Goal: Transaction & Acquisition: Purchase product/service

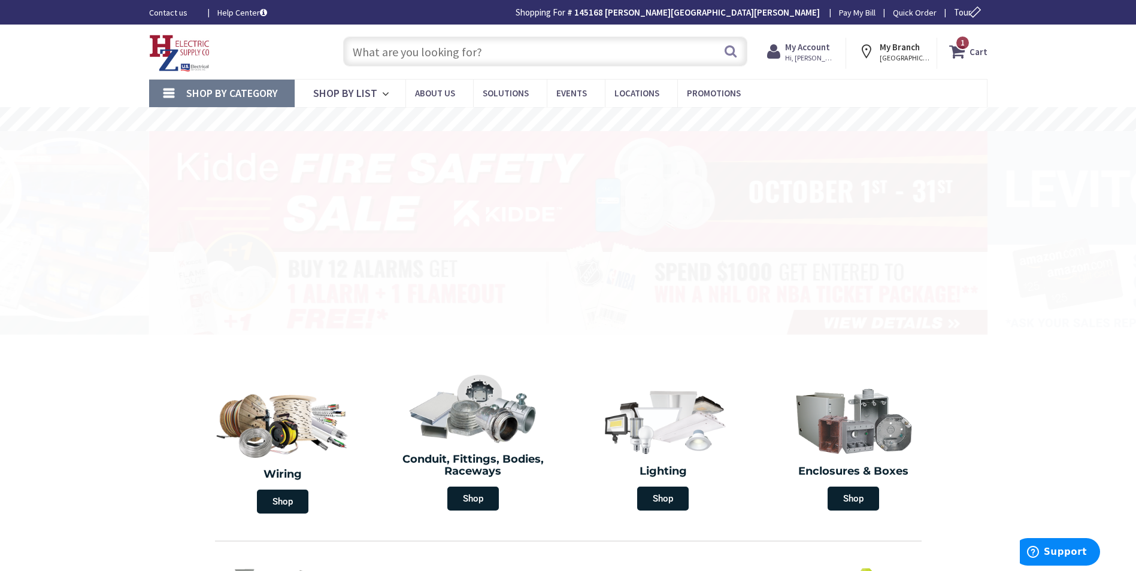
click at [421, 54] on input "text" at bounding box center [545, 52] width 404 height 30
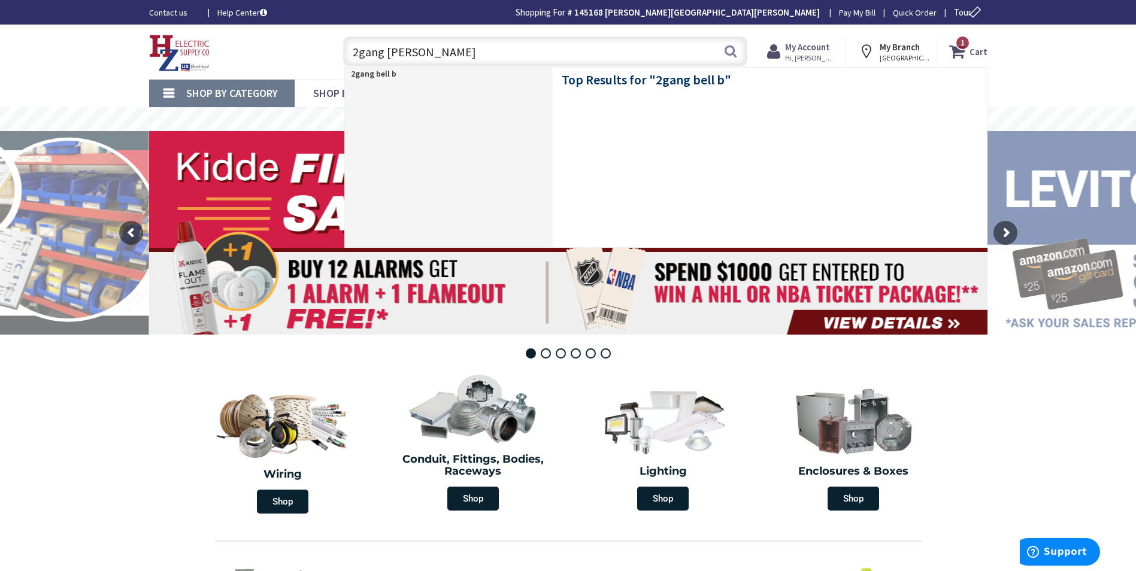
type input "2gang bell box"
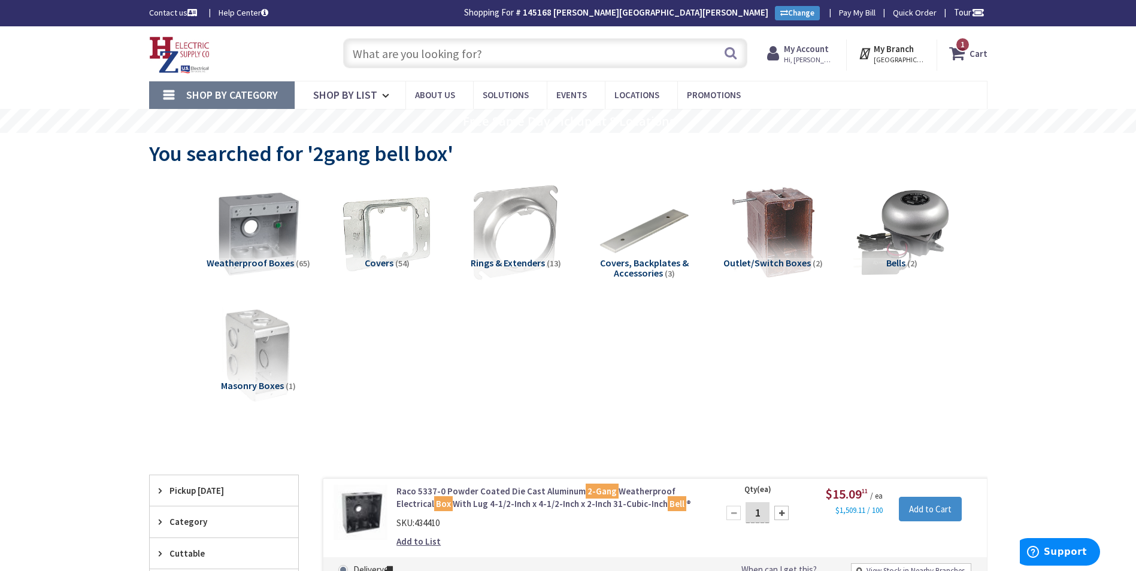
click at [485, 53] on input "text" at bounding box center [545, 53] width 404 height 30
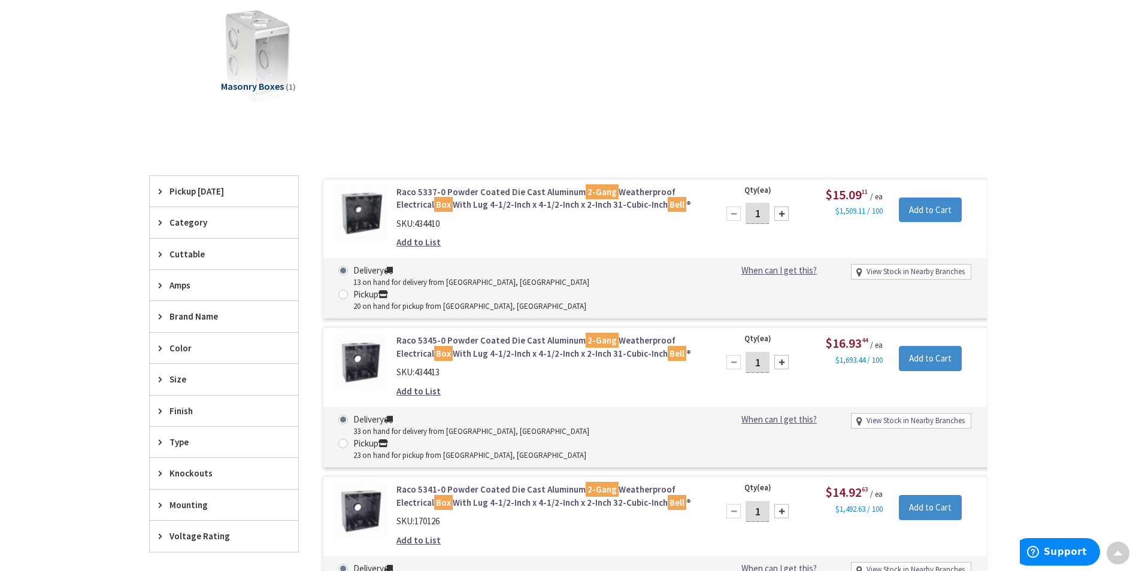
scroll to position [419, 0]
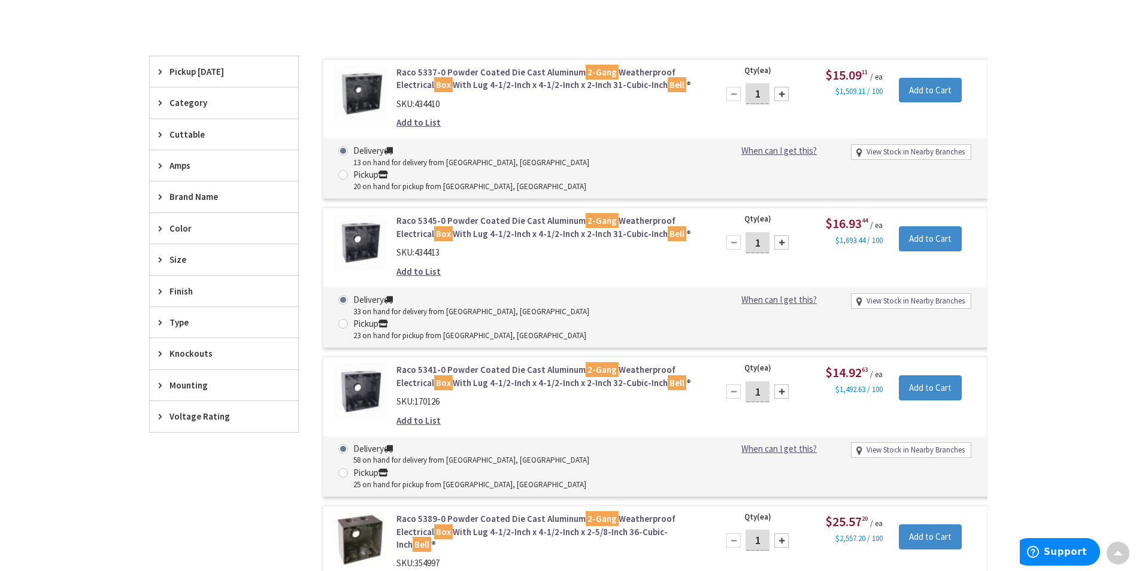
click at [165, 349] on icon at bounding box center [163, 353] width 9 height 9
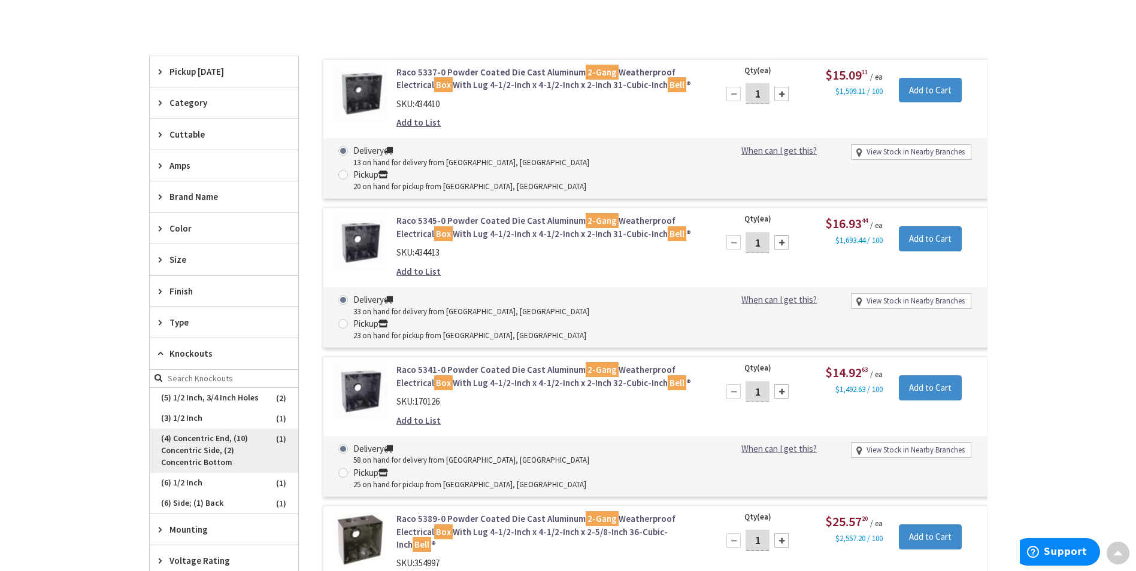
scroll to position [539, 0]
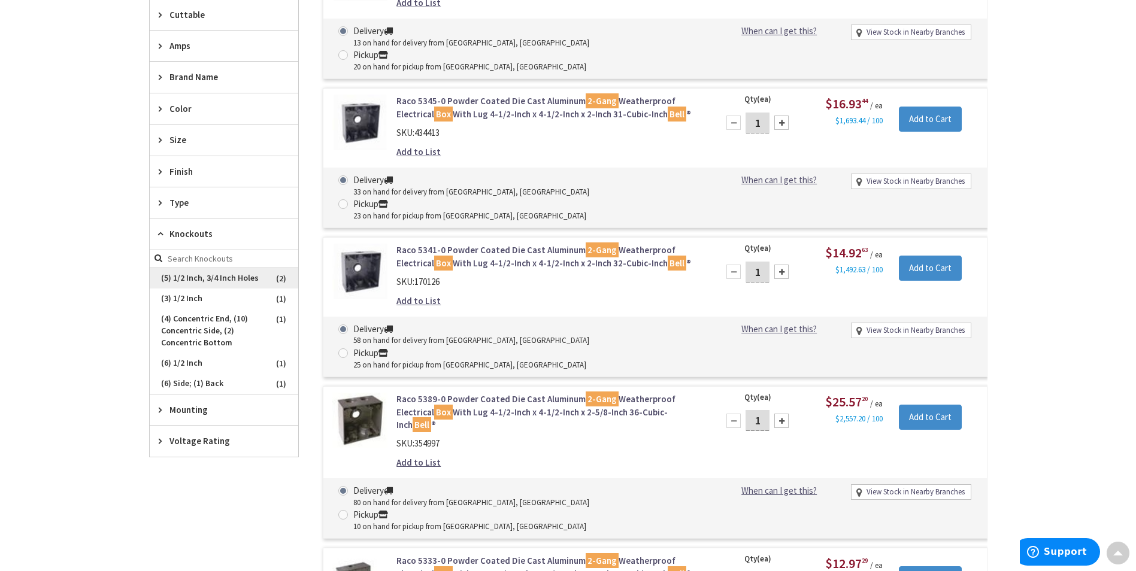
click at [214, 278] on span "(5) 1/2 Inch, 3/4 Inch Holes" at bounding box center [224, 278] width 148 height 20
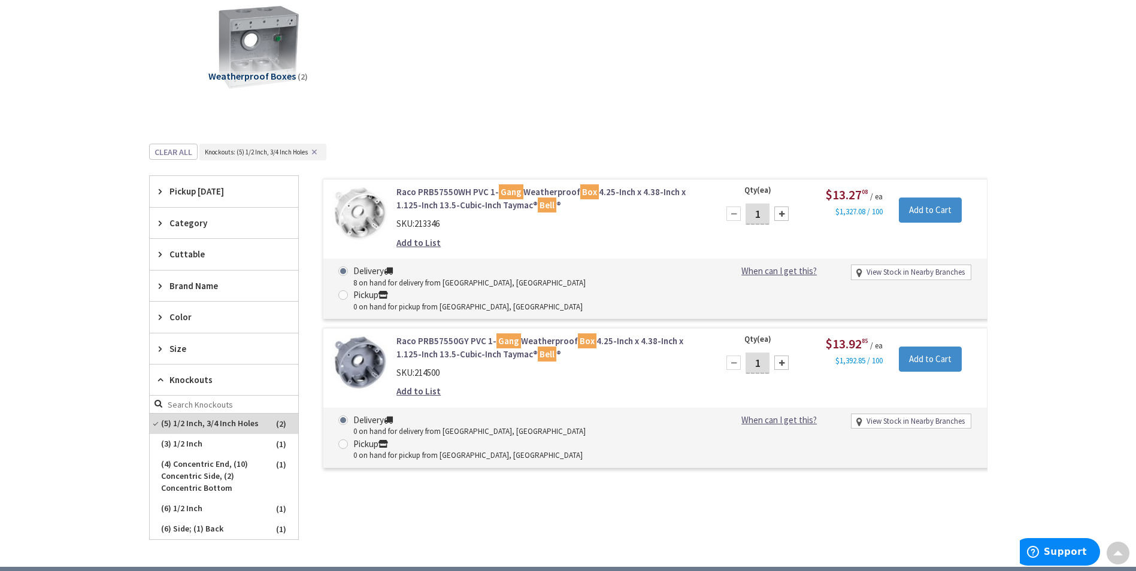
scroll to position [366, 0]
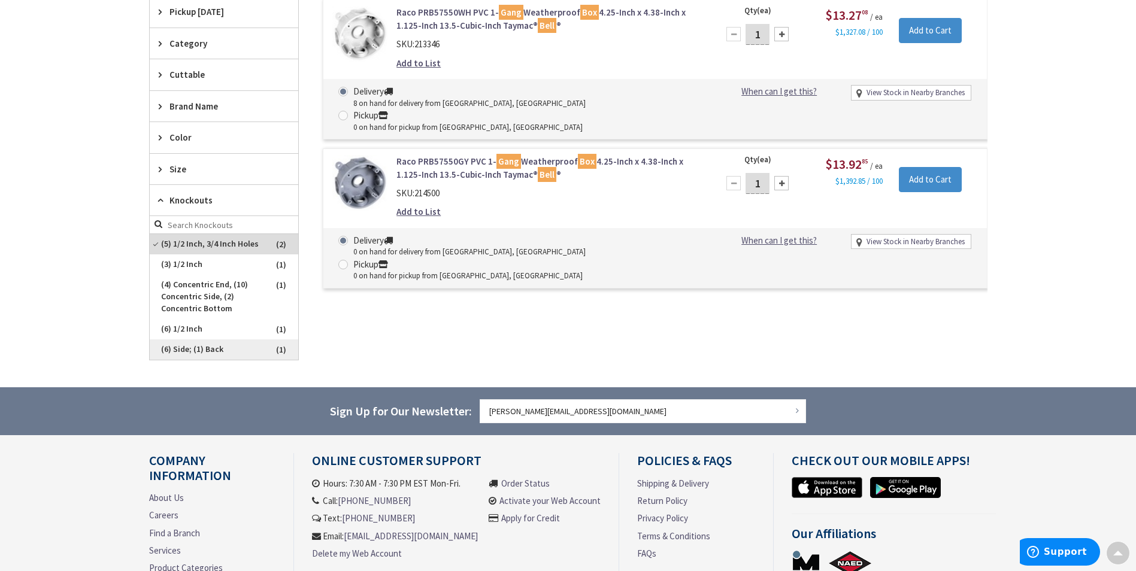
click at [186, 350] on span "(6) Side; (1) Back" at bounding box center [224, 349] width 148 height 20
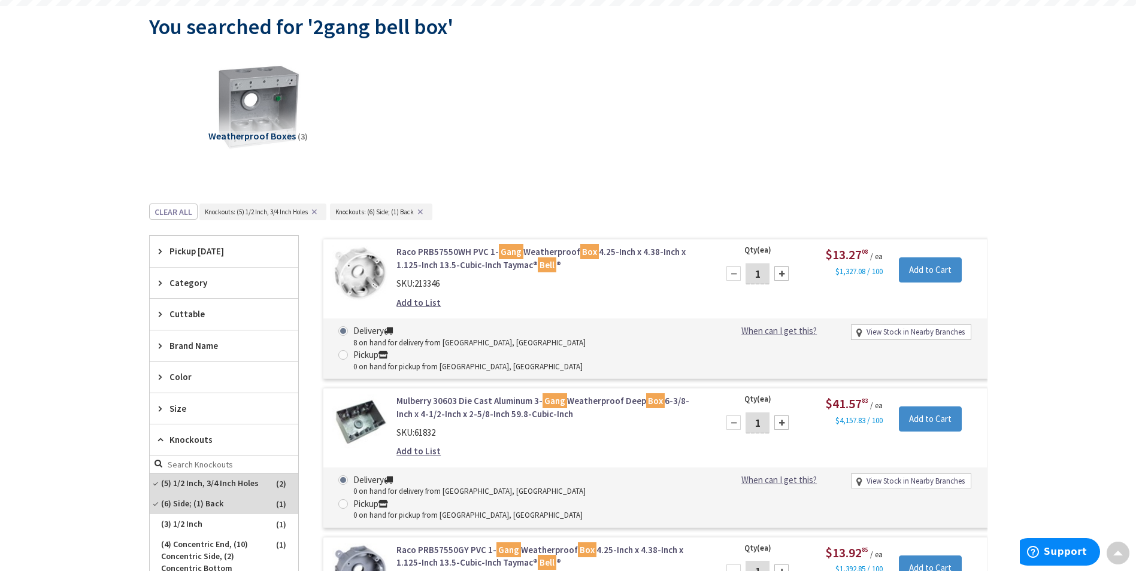
scroll to position [0, 0]
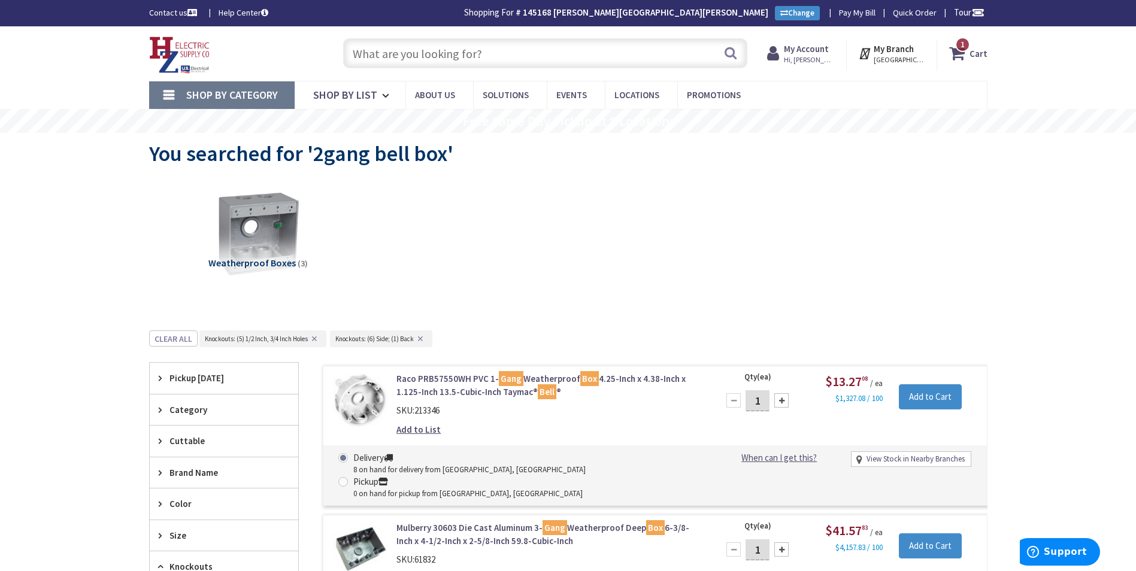
click at [257, 257] on span "Weatherproof Boxes" at bounding box center [251, 263] width 87 height 12
click at [429, 43] on input "text" at bounding box center [545, 53] width 404 height 30
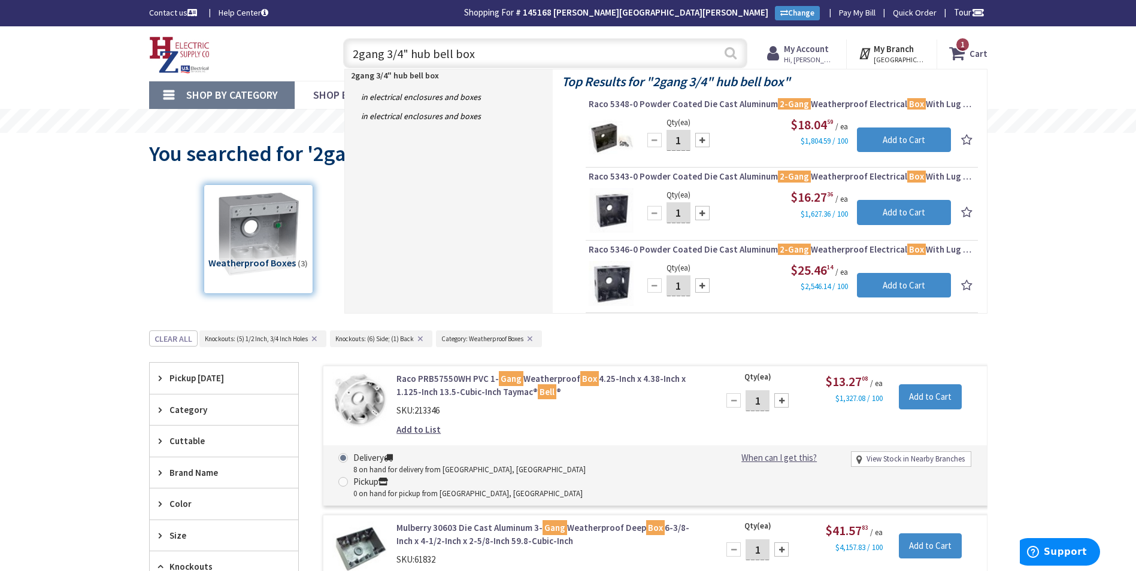
type input "2gang 3/4" hub bell box"
click at [736, 50] on button "Search" at bounding box center [731, 53] width 16 height 27
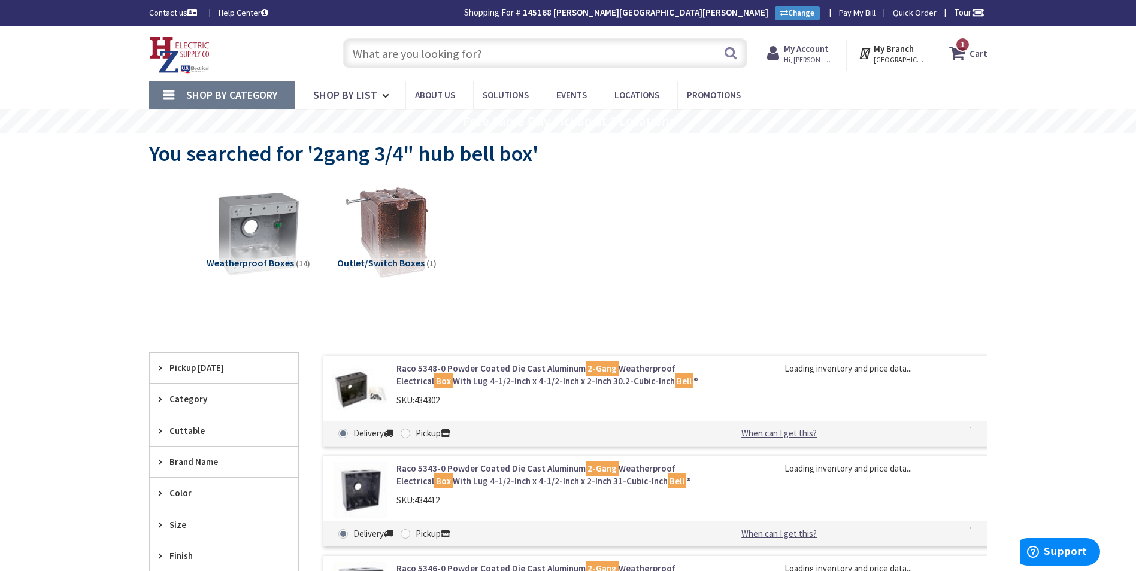
scroll to position [180, 0]
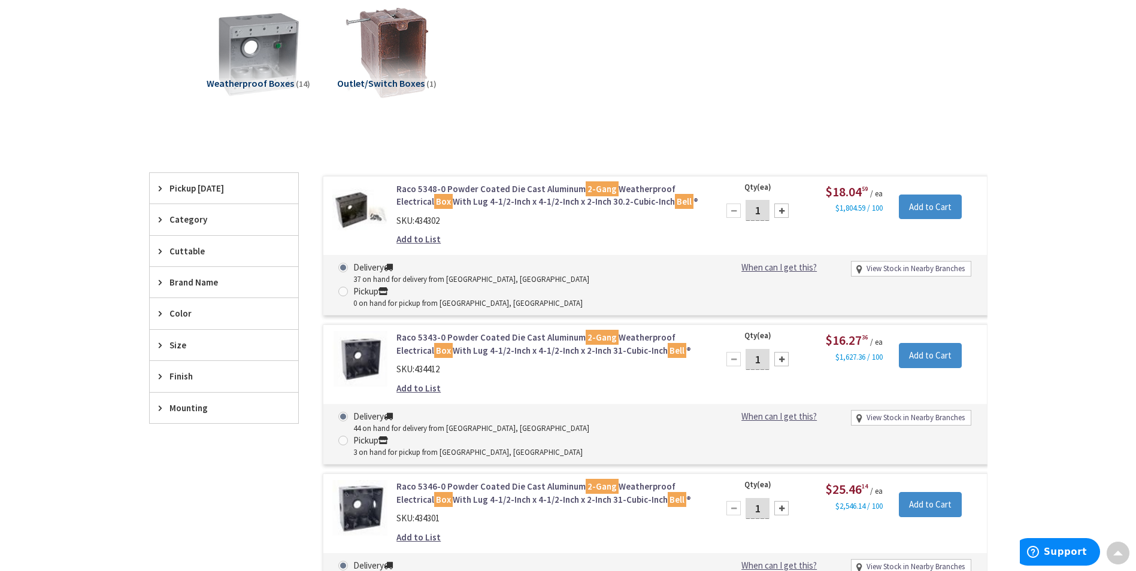
click at [510, 331] on link "Raco 5343-0 Powder Coated Die Cast Aluminum 2-Gang Weatherproof Electrical Box …" at bounding box center [548, 344] width 305 height 26
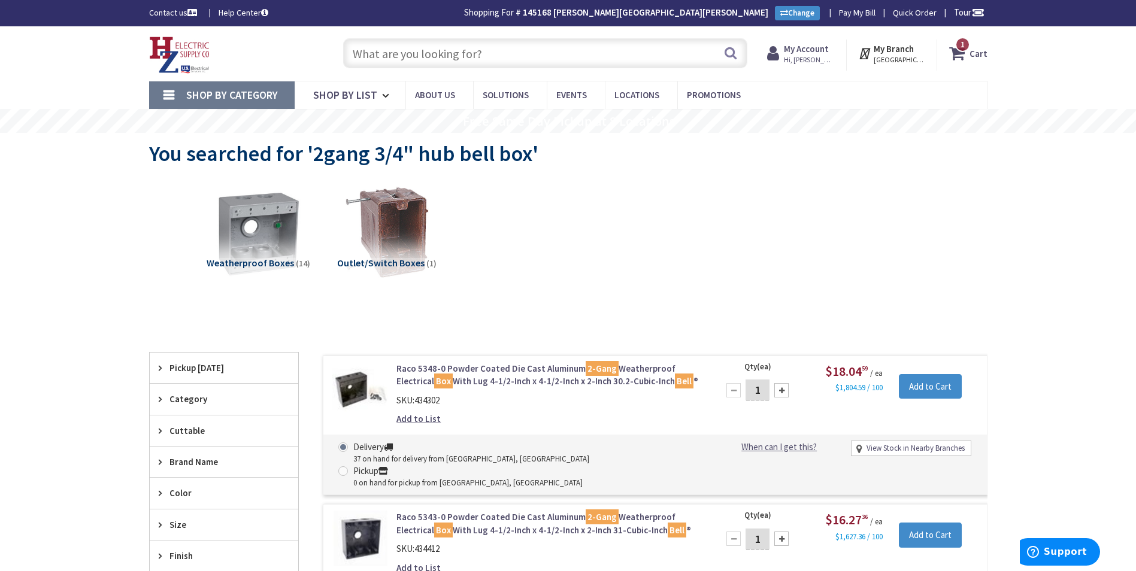
click at [385, 47] on input "text" at bounding box center [545, 53] width 404 height 30
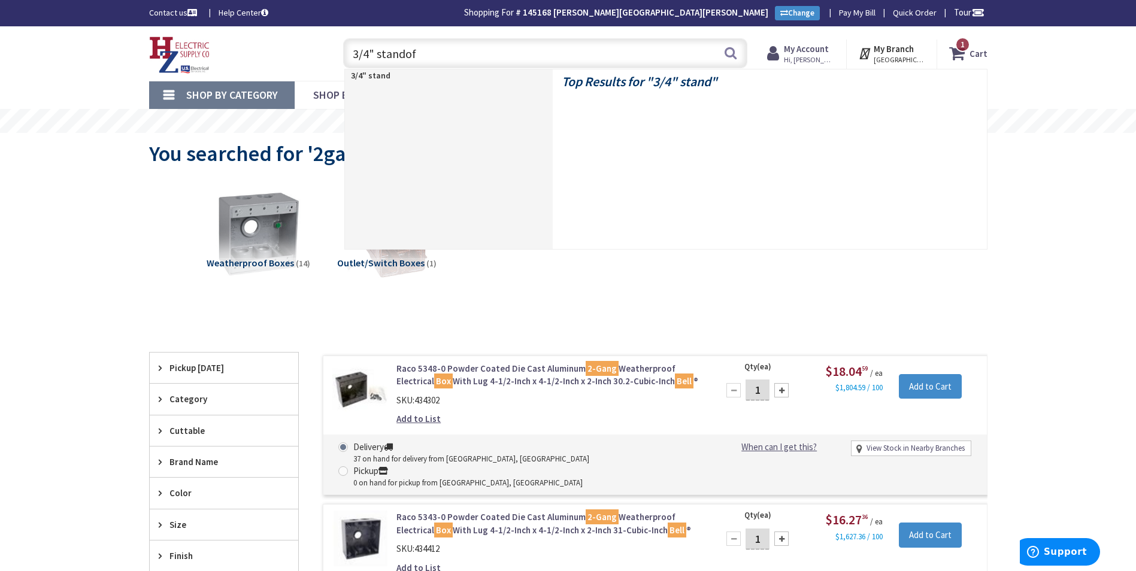
type input "3/4" standoff"
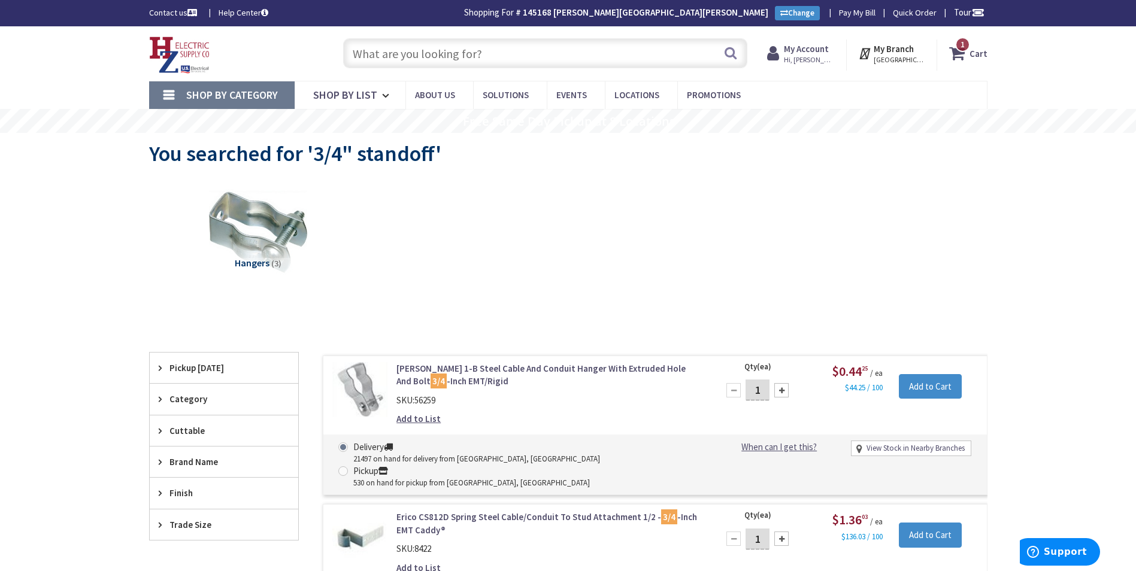
click at [380, 51] on input "text" at bounding box center [545, 53] width 404 height 30
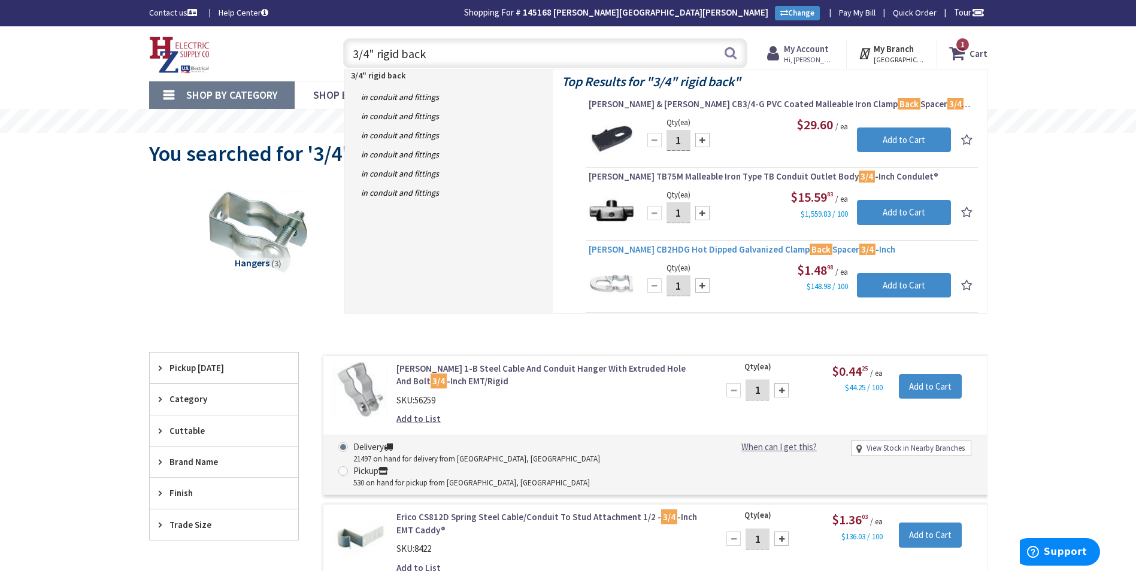
type input "3/4" rigid back"
click at [715, 250] on span "Crouse-Hinds CB2HDG Hot Dipped Galvanized Clamp Back Spacer 3/4 -Inch" at bounding box center [781, 250] width 386 height 12
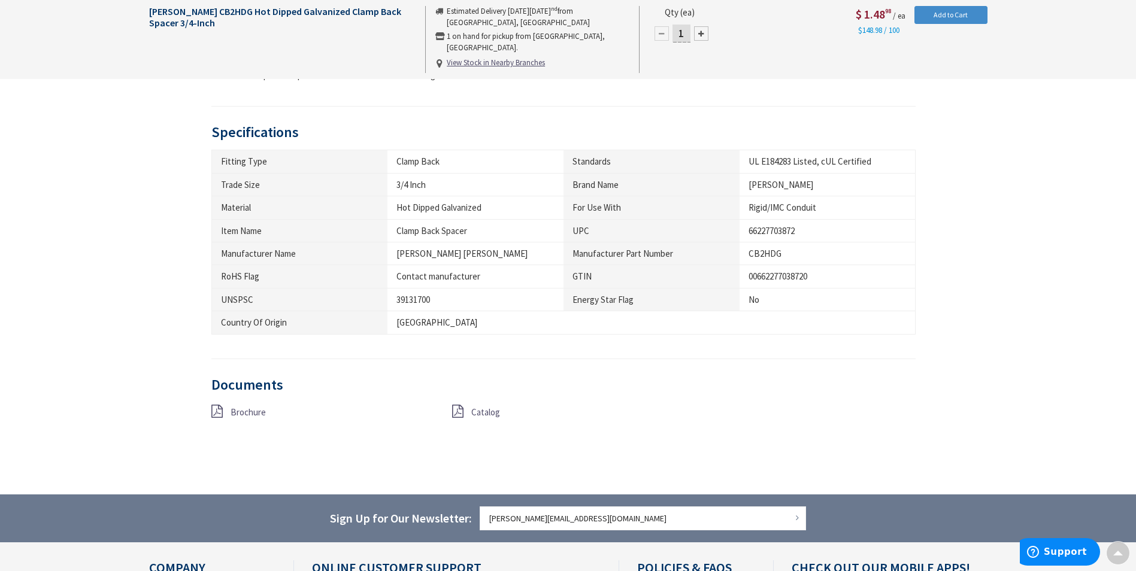
scroll to position [600, 0]
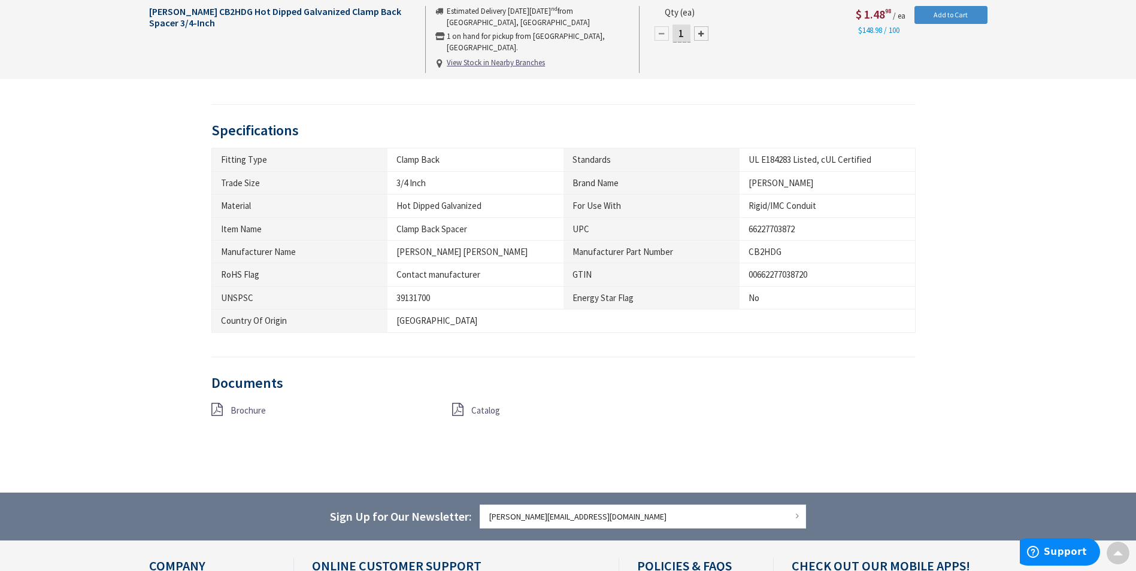
click at [475, 412] on span "Catalog" at bounding box center [485, 410] width 29 height 11
click at [248, 409] on span "Brochure" at bounding box center [247, 410] width 35 height 11
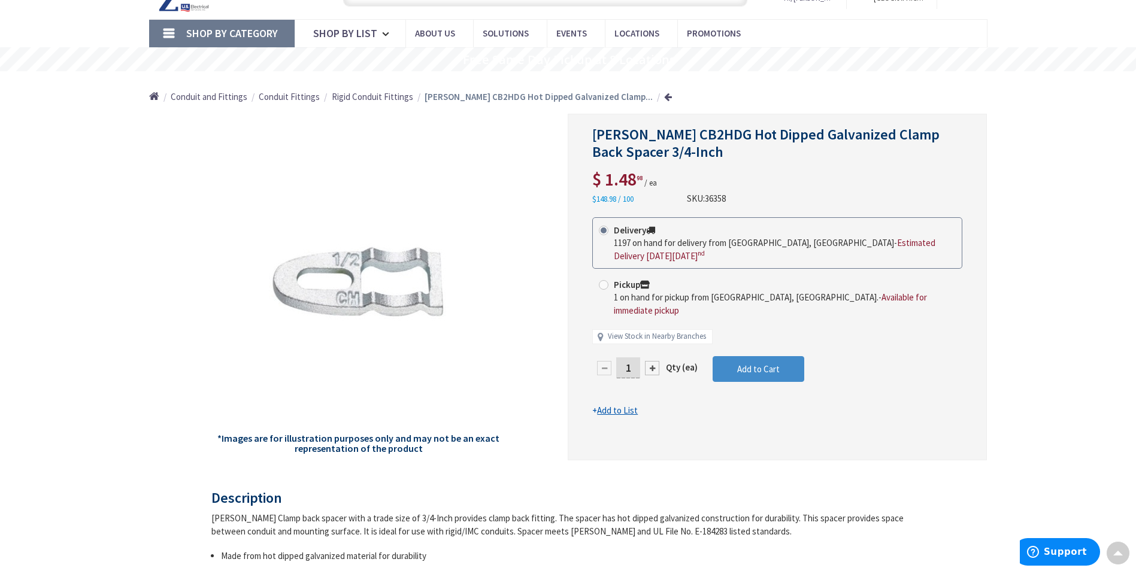
scroll to position [0, 0]
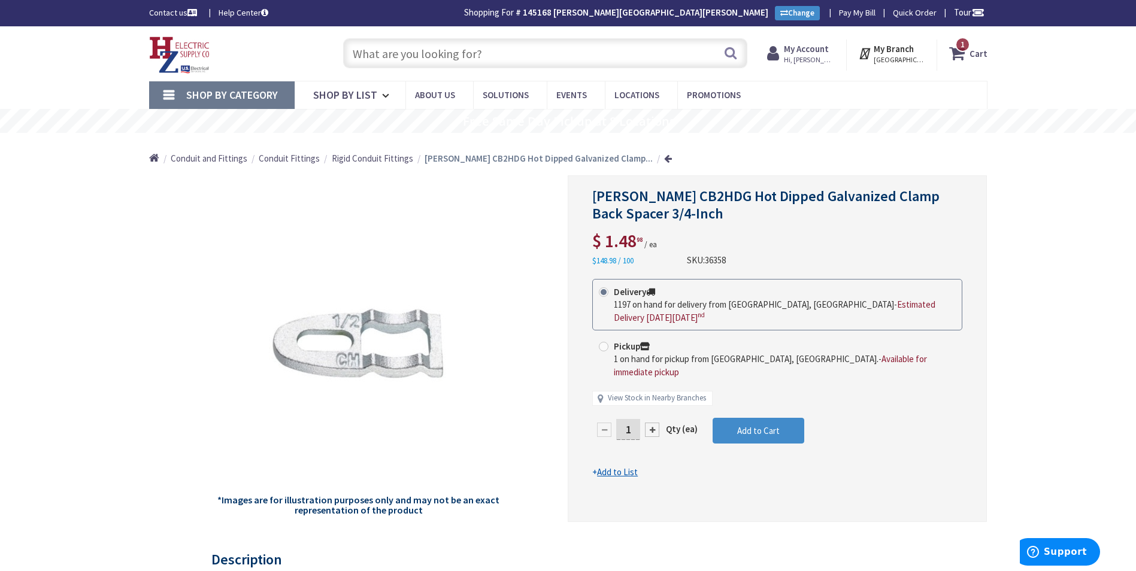
click at [459, 54] on input "text" at bounding box center [545, 53] width 404 height 30
paste input "511 HDG"
type input "511 HDG"
click at [727, 56] on button "Search" at bounding box center [731, 53] width 16 height 27
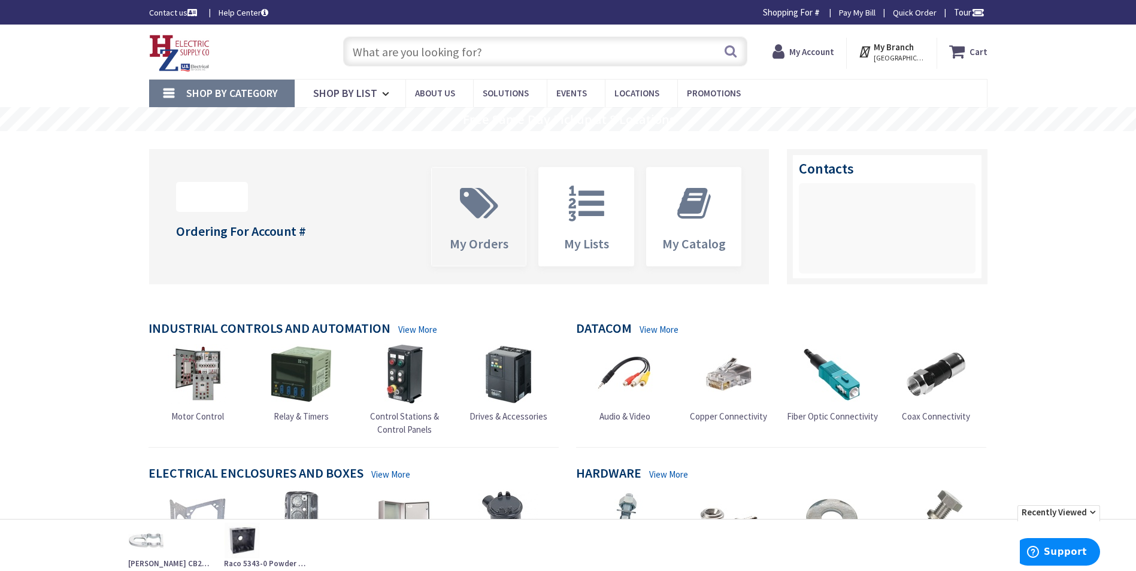
click at [484, 217] on icon at bounding box center [479, 204] width 50 height 36
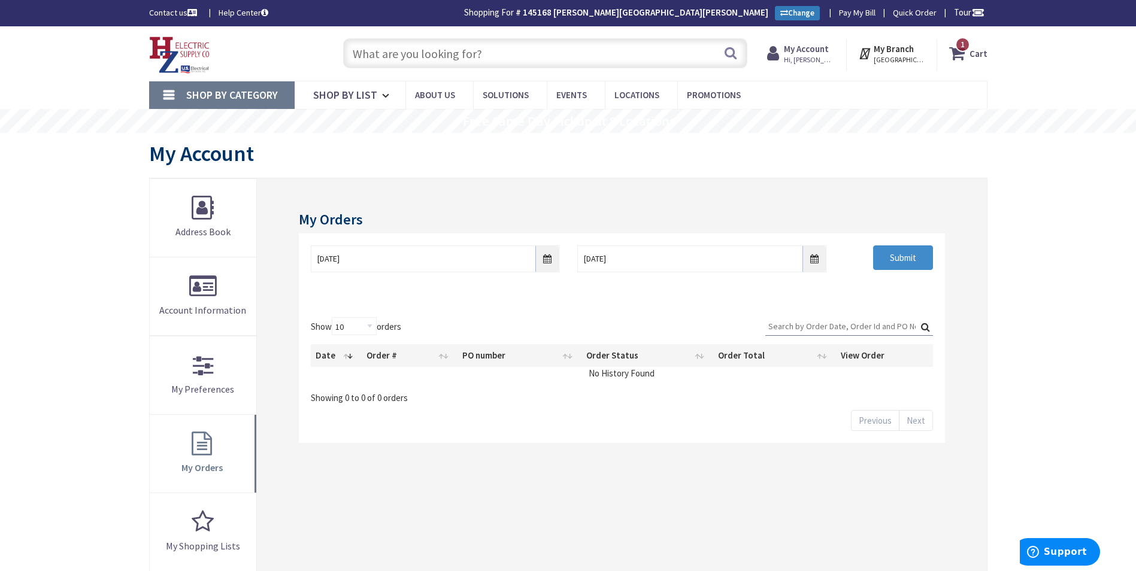
click at [799, 10] on link "Change" at bounding box center [797, 13] width 45 height 14
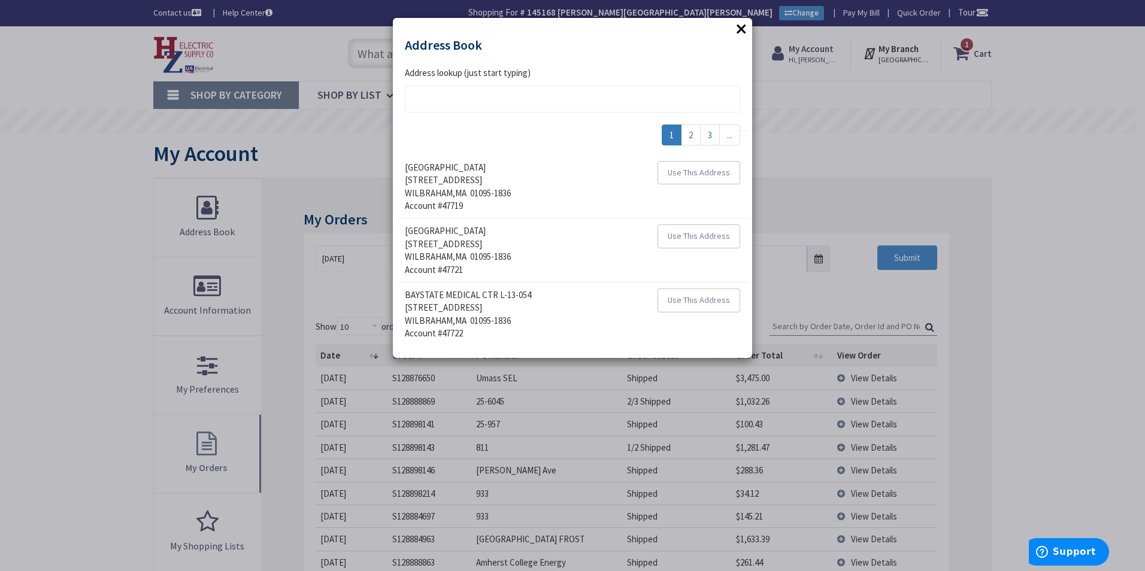
click at [742, 31] on button "×" at bounding box center [741, 29] width 18 height 18
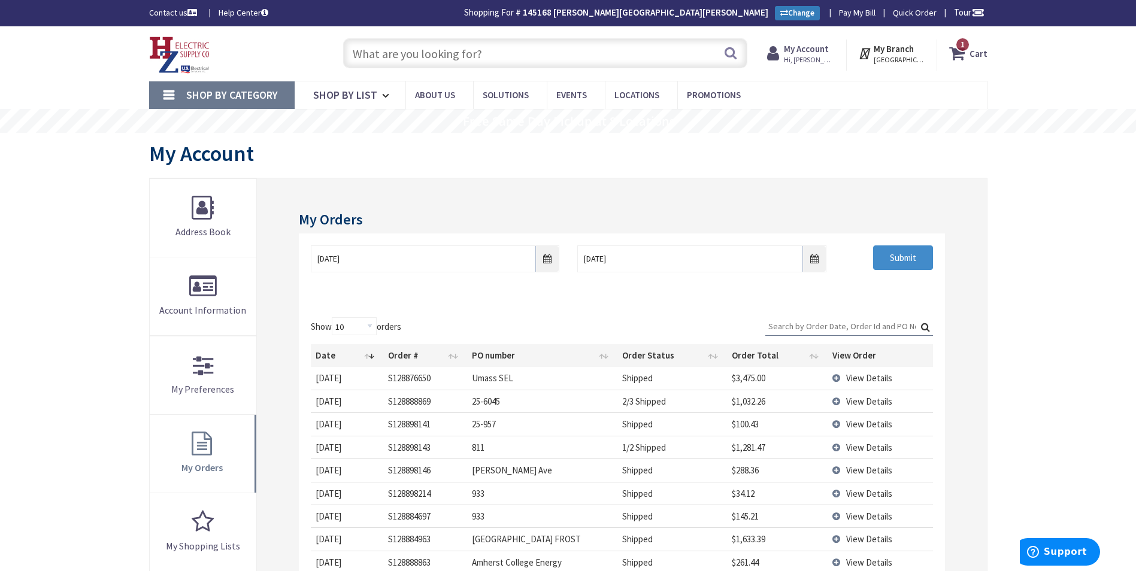
click at [787, 12] on link "Change" at bounding box center [797, 13] width 45 height 14
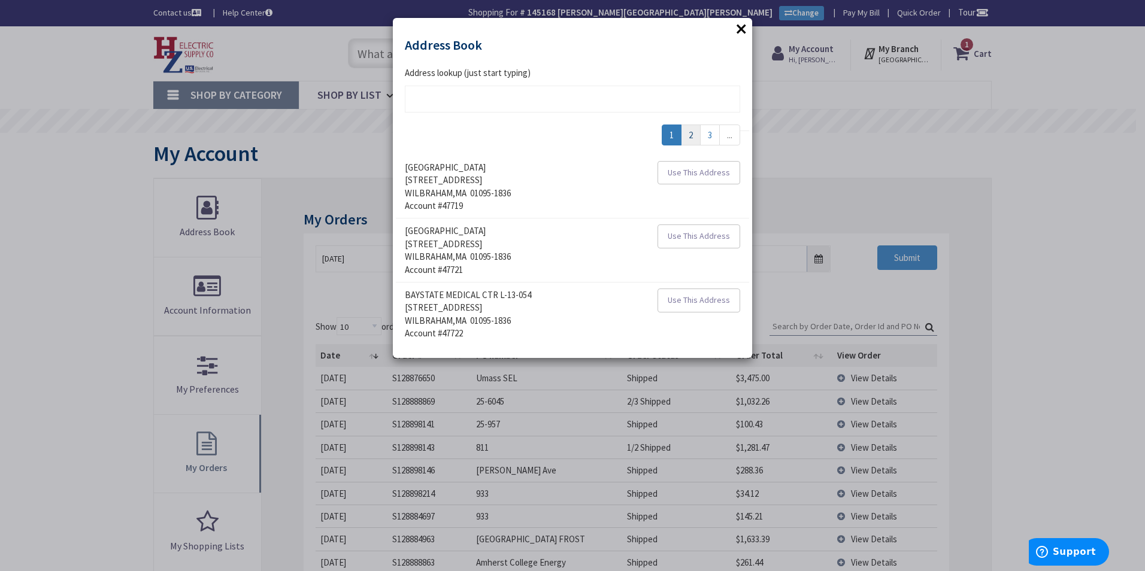
click at [688, 136] on link "2" at bounding box center [691, 135] width 20 height 21
click at [688, 132] on link "3" at bounding box center [691, 135] width 20 height 21
click at [685, 136] on link "4" at bounding box center [691, 135] width 20 height 21
click at [691, 136] on link "5" at bounding box center [691, 135] width 20 height 21
click at [692, 240] on span "Use This Address" at bounding box center [698, 235] width 62 height 11
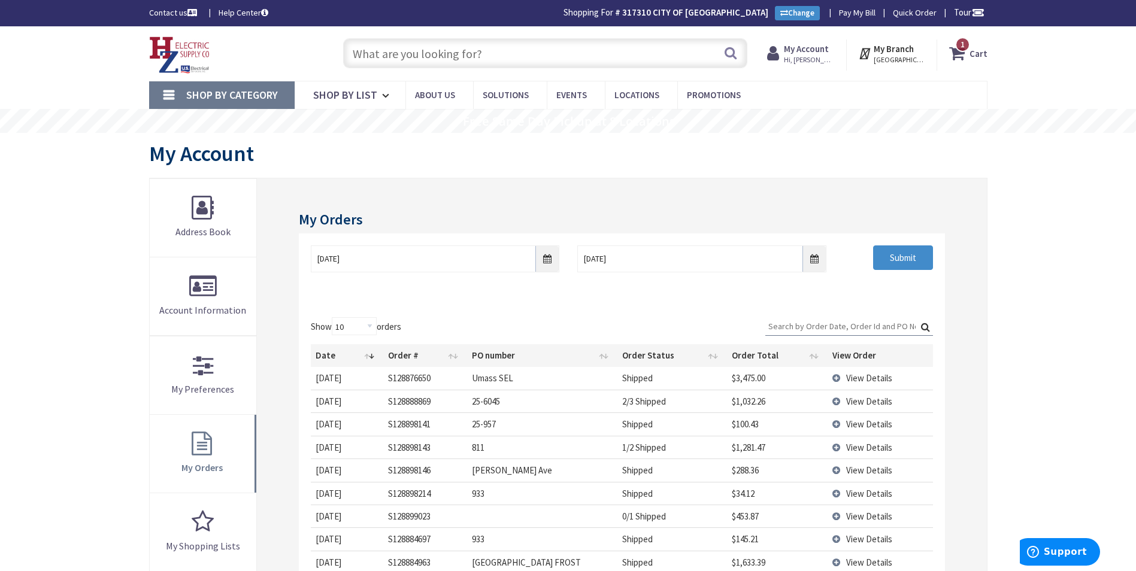
drag, startPoint x: 821, startPoint y: 336, endPoint x: 814, endPoint y: 325, distance: 13.1
click at [820, 336] on div "Search:" at bounding box center [849, 328] width 168 height 23
click at [814, 325] on input "Search:" at bounding box center [849, 326] width 168 height 18
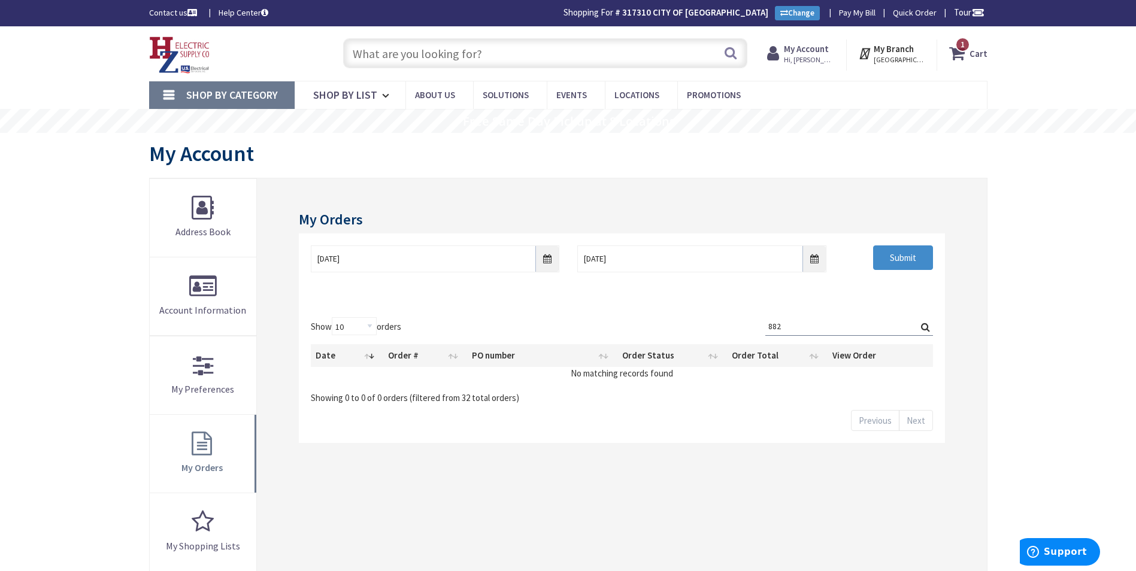
type input "882"
click at [800, 59] on span "Hi, [PERSON_NAME]" at bounding box center [809, 60] width 51 height 10
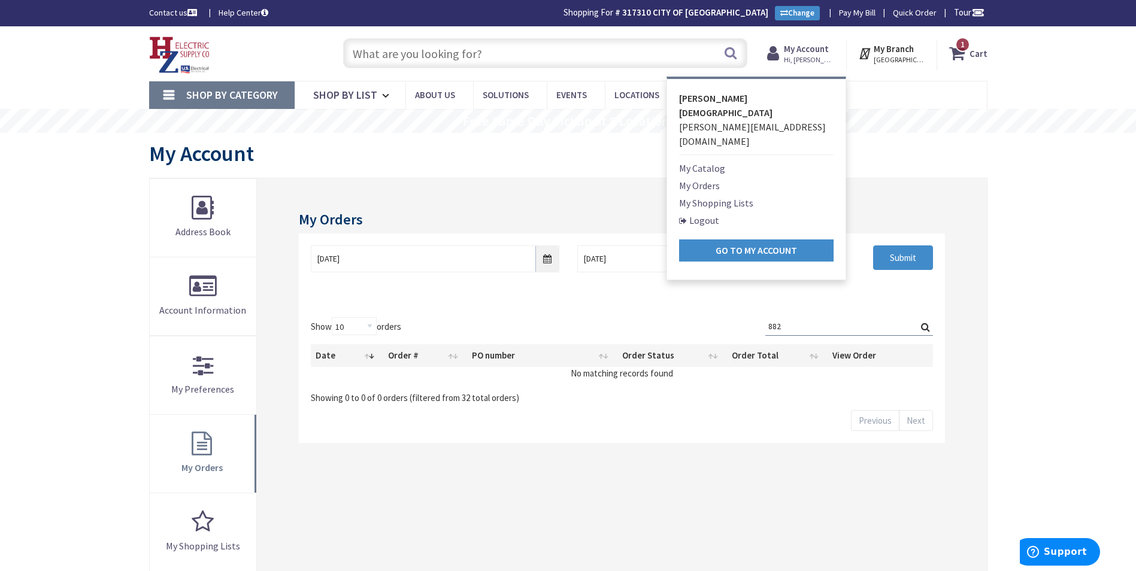
click at [708, 213] on link "Logout" at bounding box center [699, 220] width 40 height 14
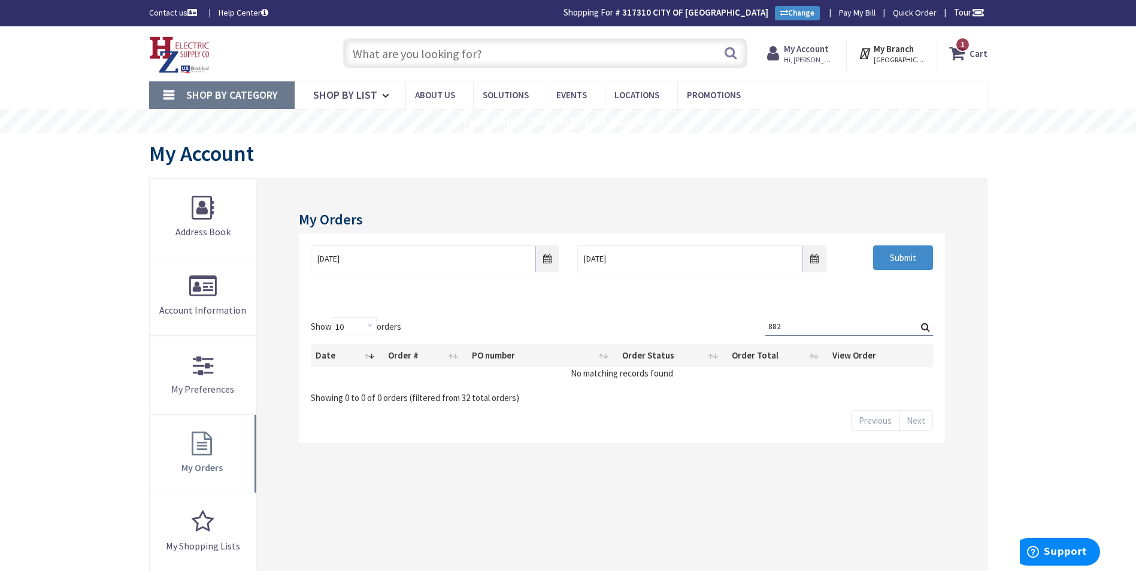
click at [526, 57] on input "text" at bounding box center [545, 53] width 404 height 30
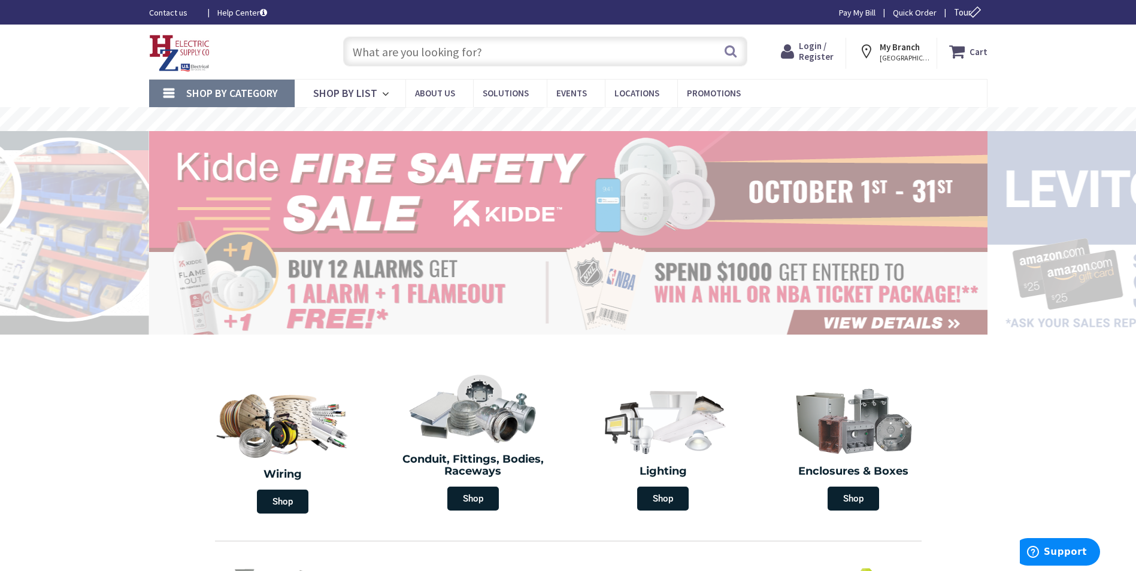
click at [811, 53] on span "Login / Register" at bounding box center [816, 51] width 35 height 22
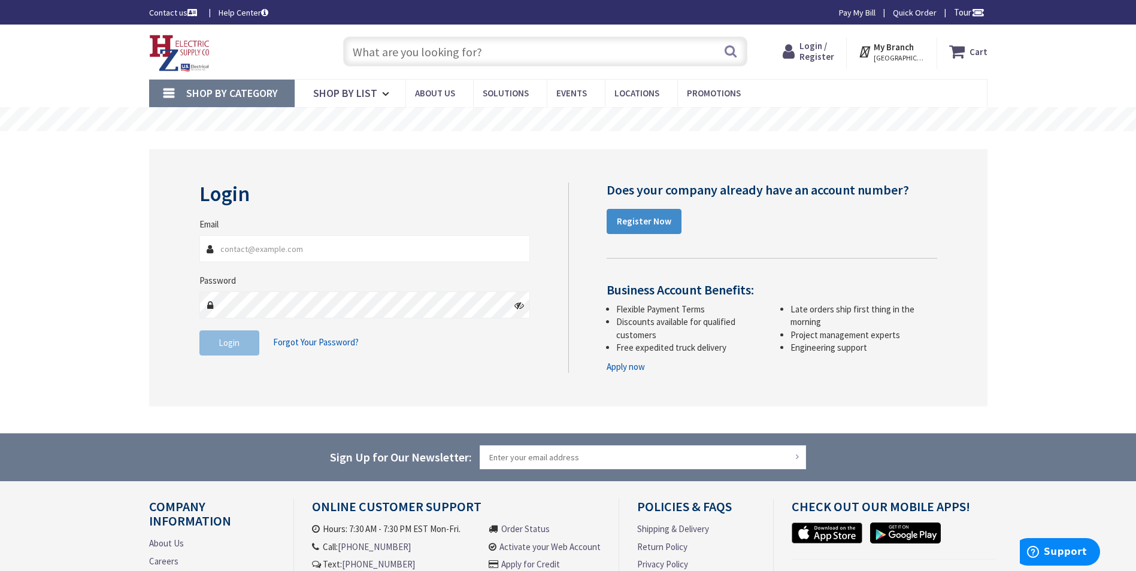
type input "[PERSON_NAME][EMAIL_ADDRESS][DOMAIN_NAME]"
click at [236, 346] on span "Login" at bounding box center [229, 342] width 21 height 11
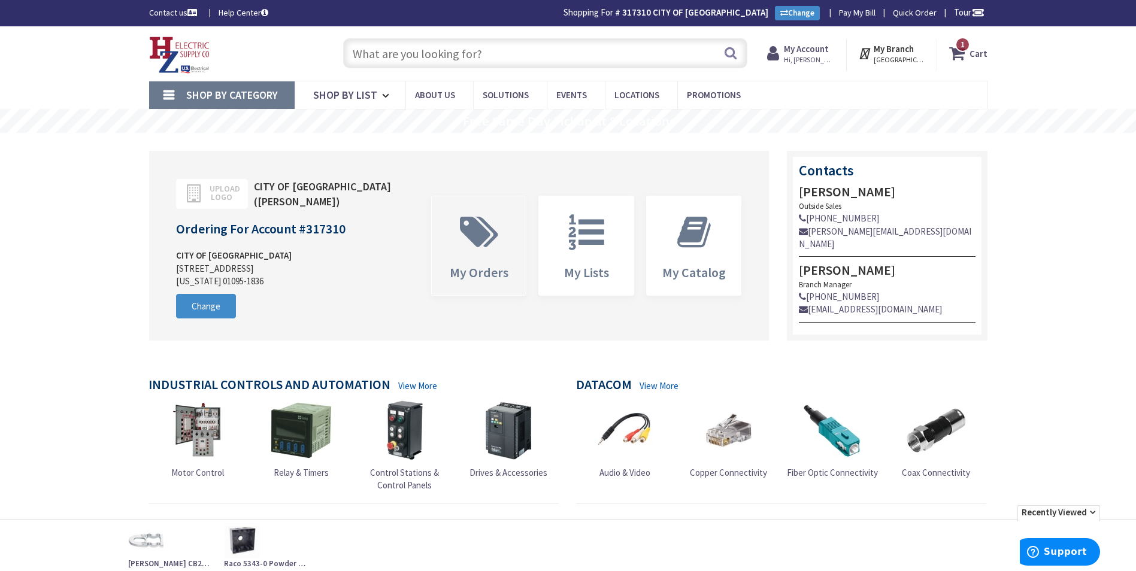
click at [479, 230] on icon at bounding box center [479, 232] width 50 height 36
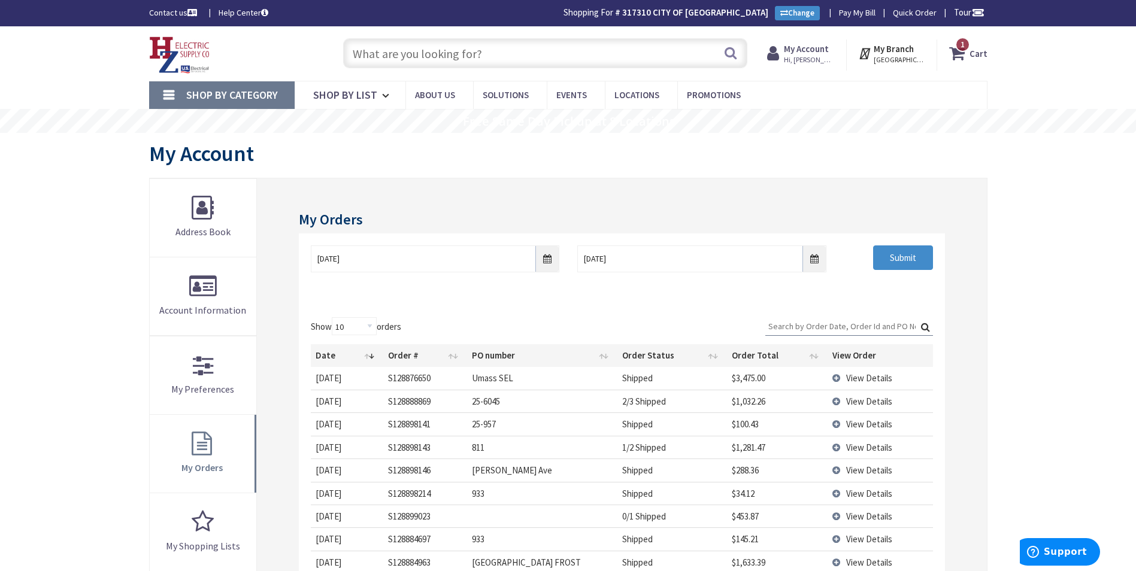
click at [419, 55] on input "text" at bounding box center [545, 53] width 404 height 30
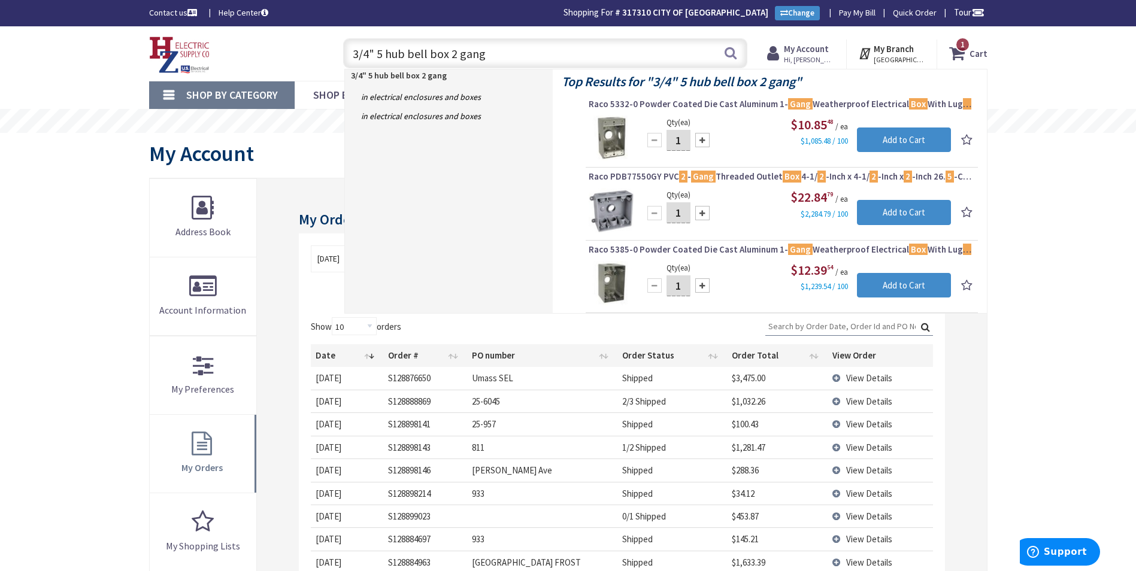
drag, startPoint x: 630, startPoint y: 45, endPoint x: 225, endPoint y: 33, distance: 404.9
click at [225, 33] on div "Skip to Content Toggle Nav 3/4" 5 hub bell box 2 gang 3/4" 5 hub bell box 2 gan…" at bounding box center [568, 53] width 898 height 54
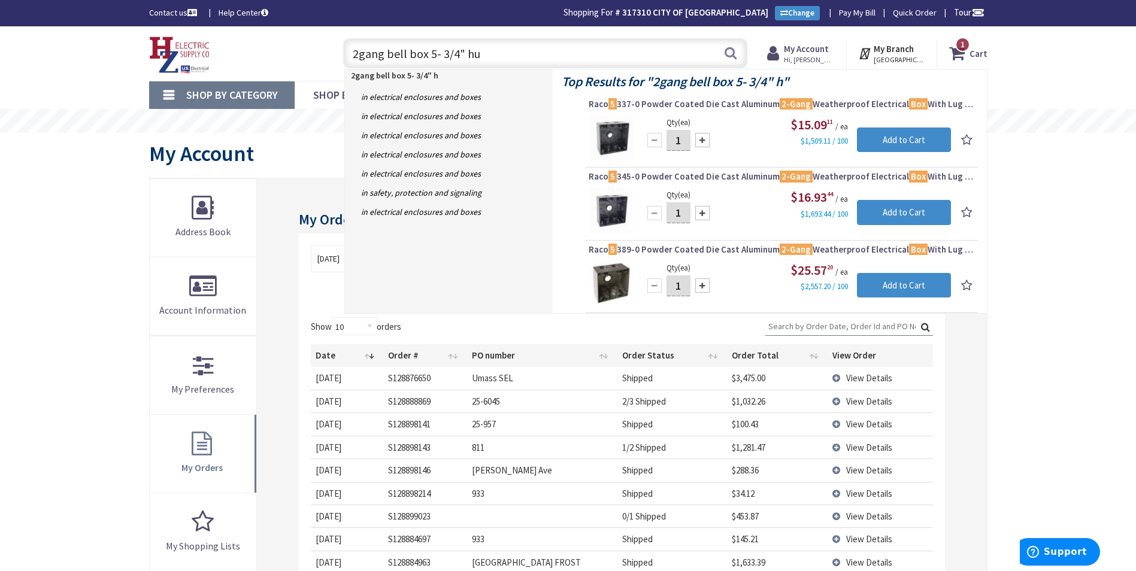
type input "2gang bell box 5- 3/4" hub"
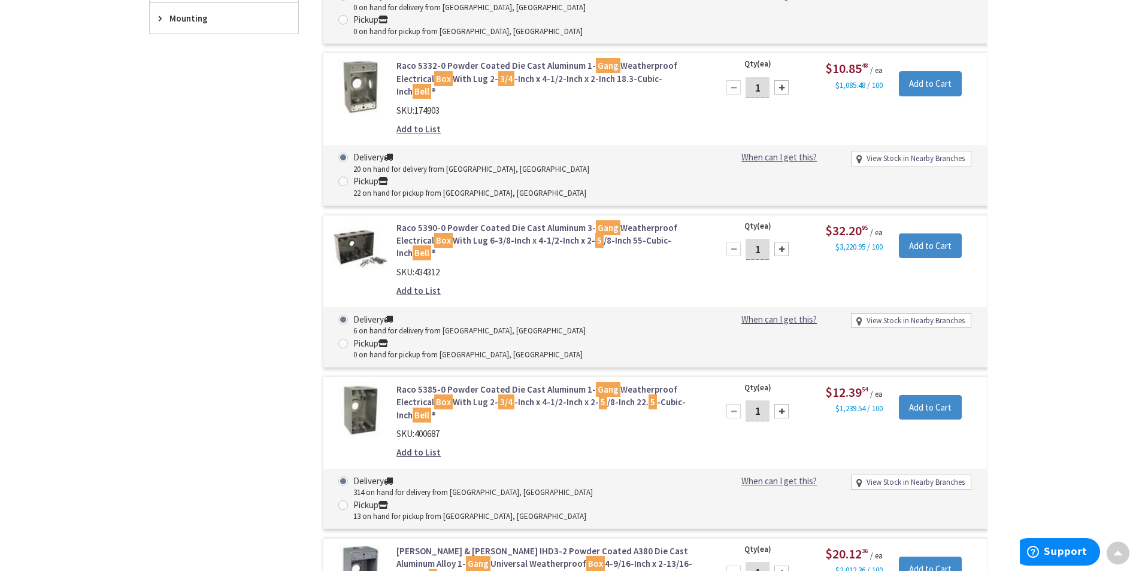
scroll to position [181, 0]
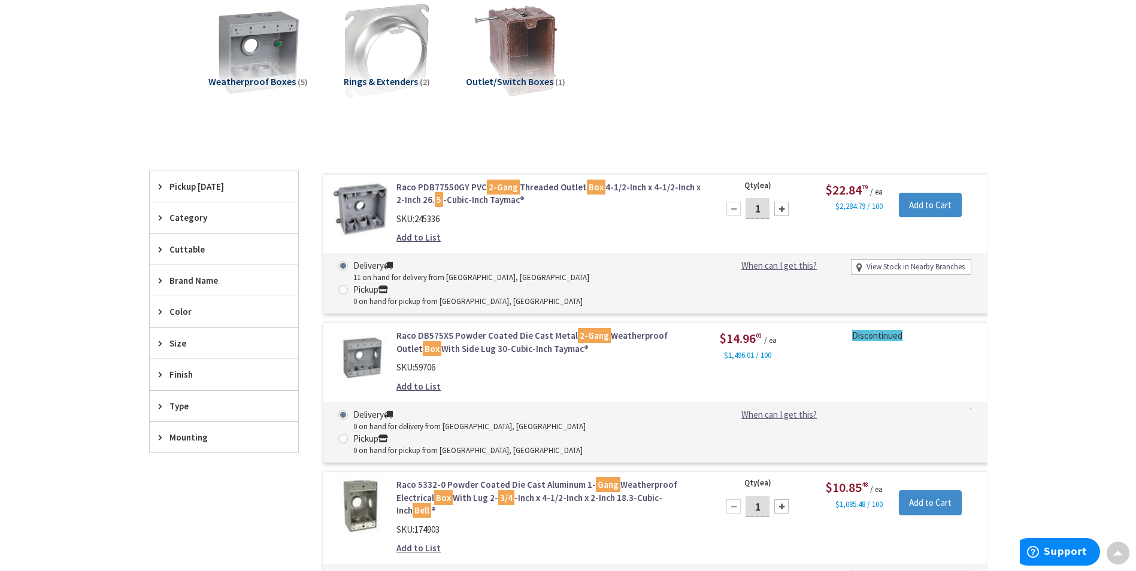
click at [165, 405] on icon at bounding box center [163, 406] width 9 height 9
click at [165, 404] on icon at bounding box center [163, 406] width 9 height 9
click at [165, 376] on icon at bounding box center [163, 374] width 9 height 9
click at [169, 337] on span "Size" at bounding box center [218, 343] width 98 height 13
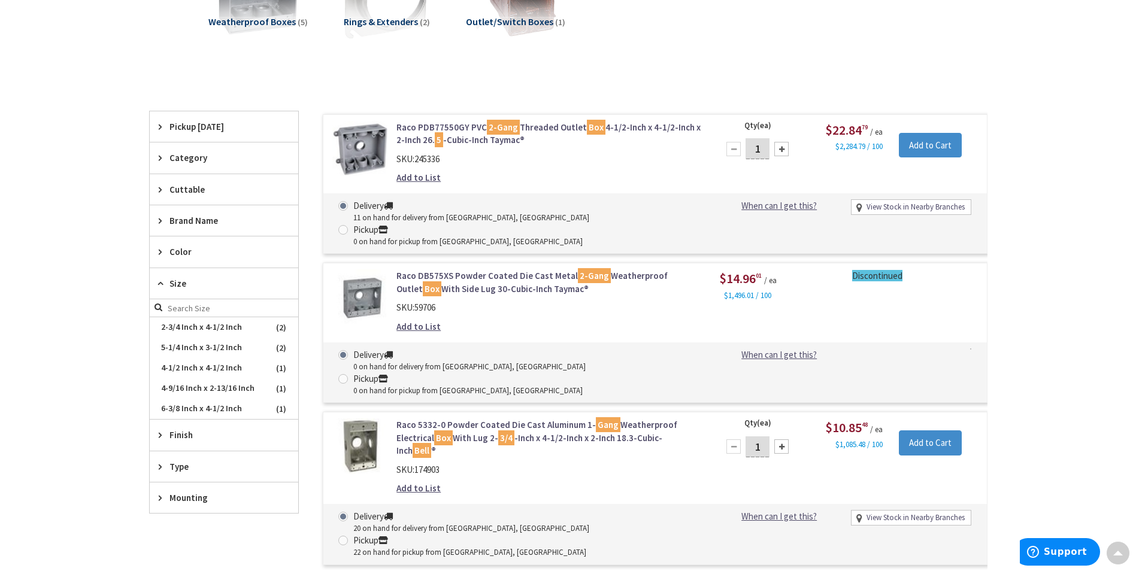
scroll to position [0, 0]
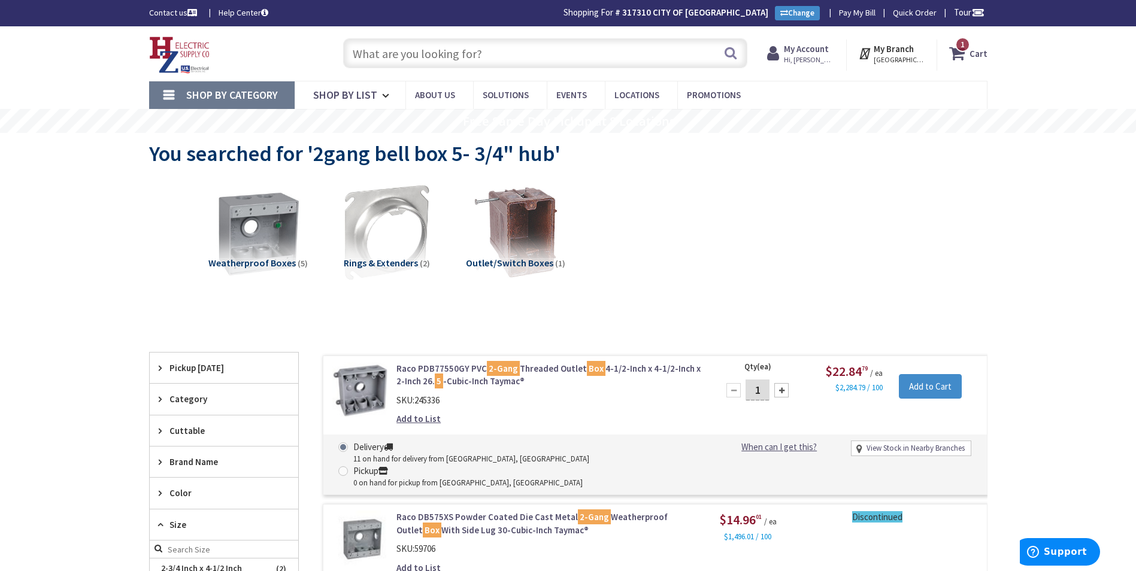
click at [490, 511] on link "Raco DB575XS Powder Coated Die Cast Metal 2-Gang Weatherproof Outlet Box With S…" at bounding box center [548, 524] width 305 height 26
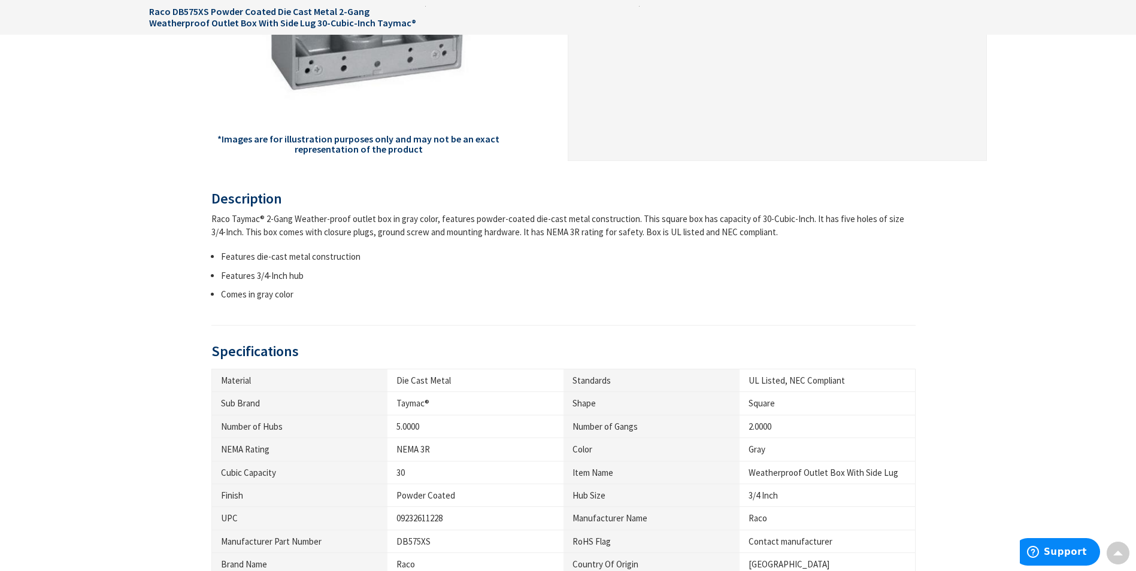
scroll to position [599, 0]
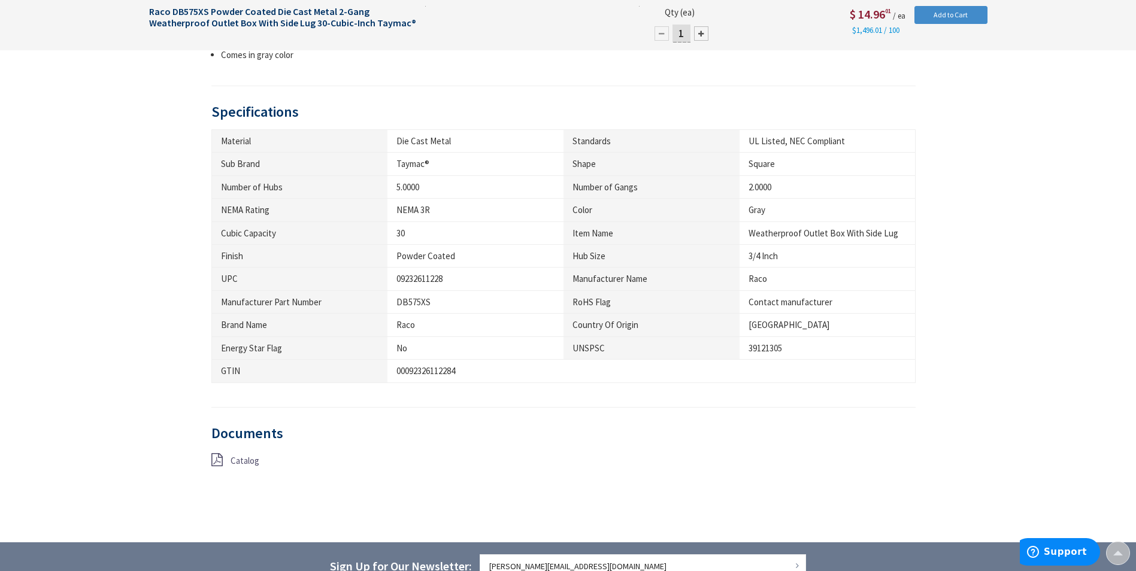
click at [239, 463] on span "Catalog" at bounding box center [244, 460] width 29 height 11
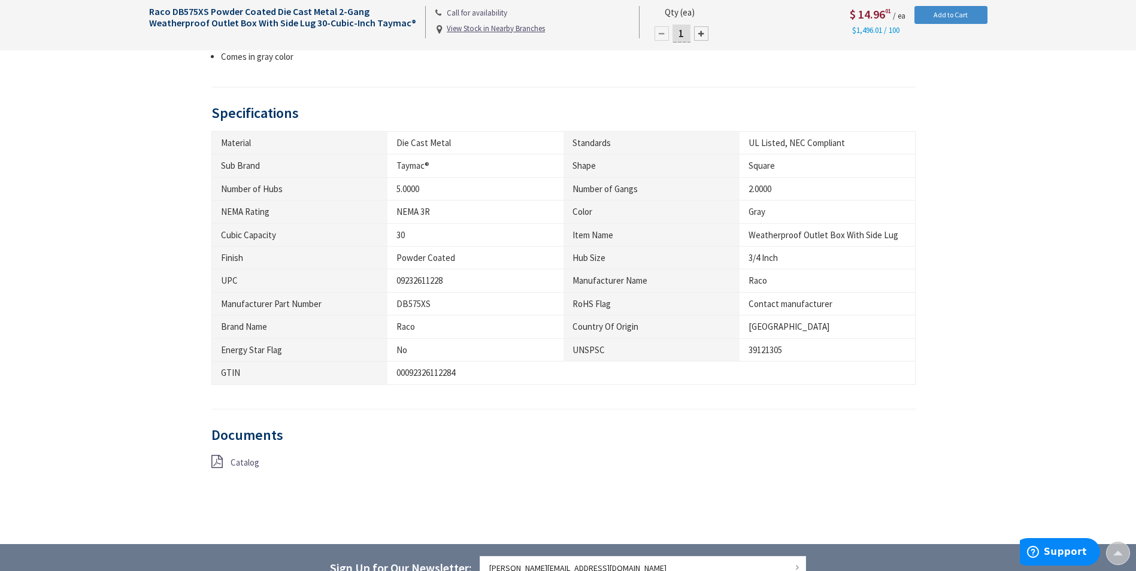
scroll to position [600, 0]
